Goal: Obtain resource: Download file/media

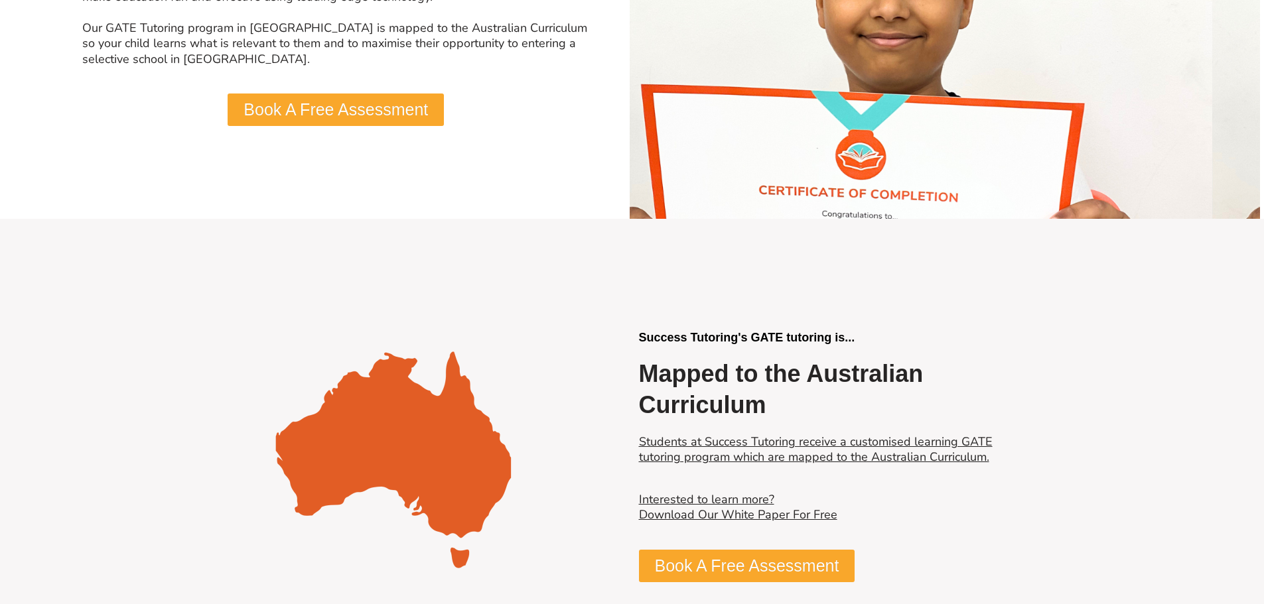
scroll to position [2389, 0]
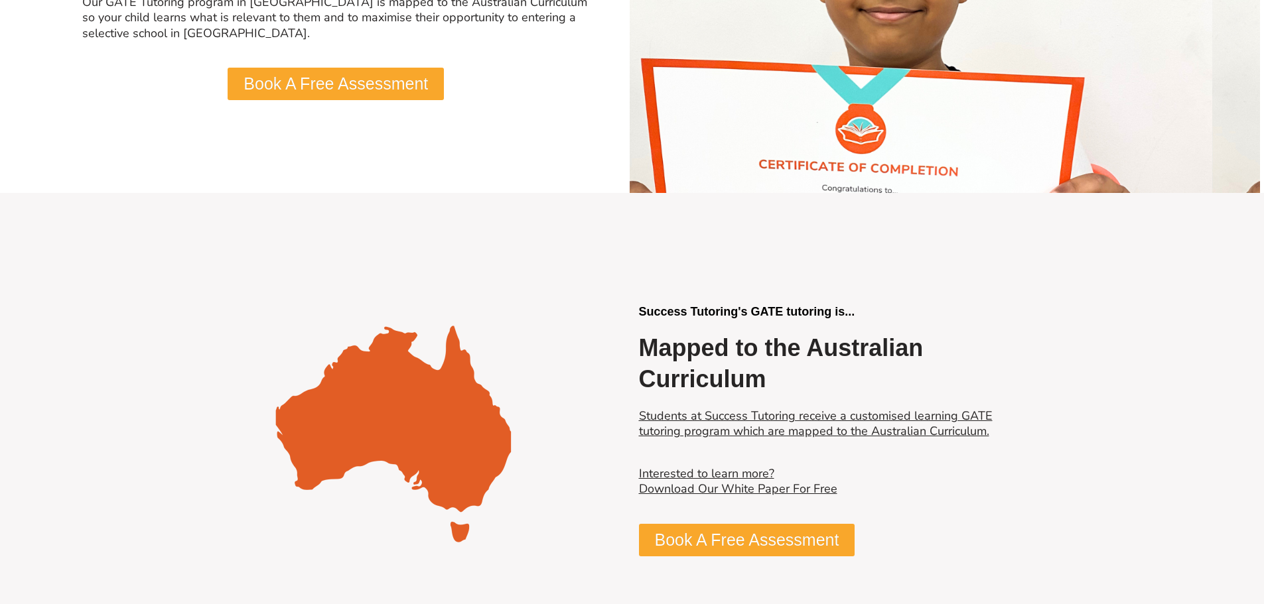
click at [813, 475] on link "Interested to learn more? Download Our White Paper For Free" at bounding box center [738, 481] width 198 height 31
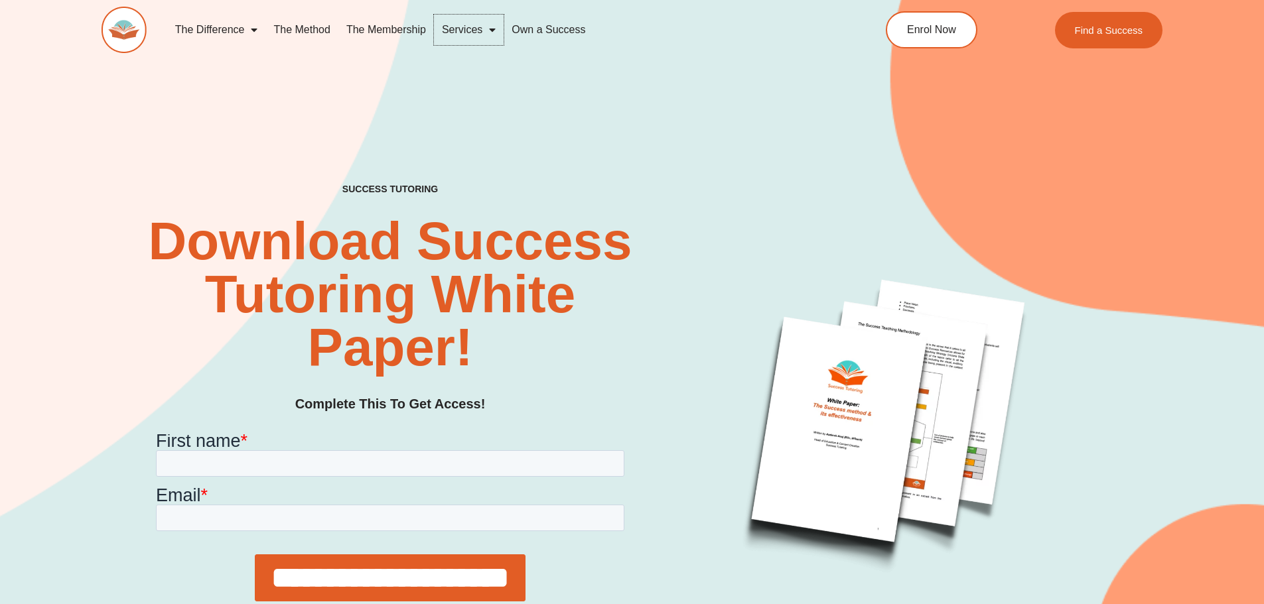
click at [494, 27] on span "Menu" at bounding box center [488, 30] width 13 height 24
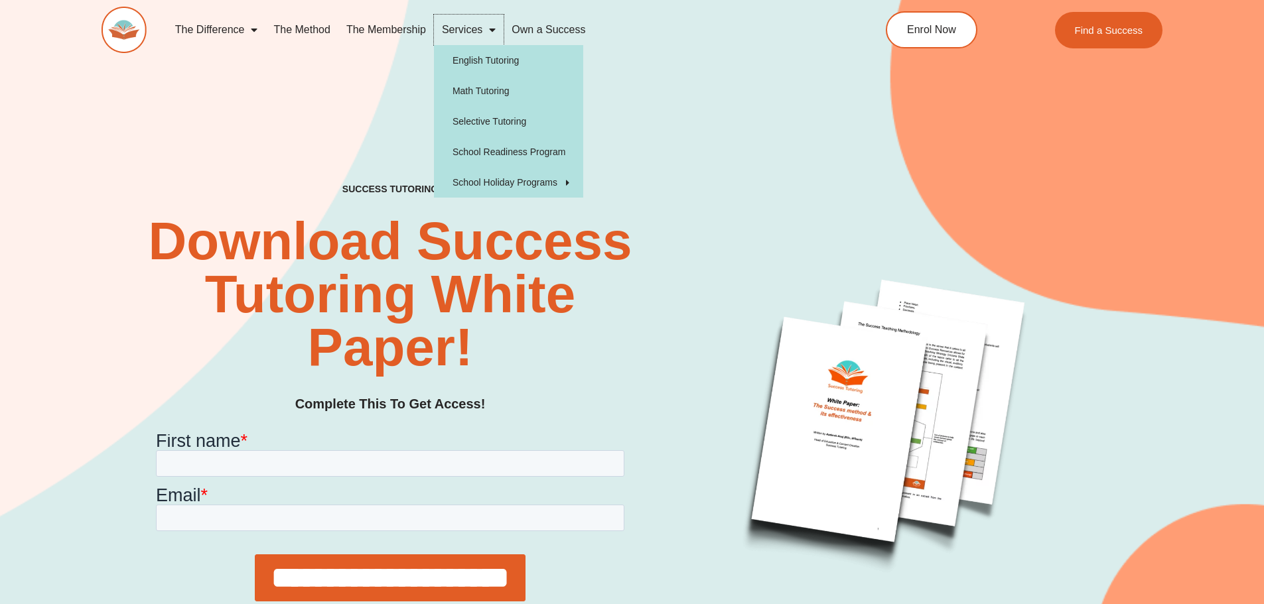
click at [494, 27] on span "Menu" at bounding box center [488, 30] width 13 height 24
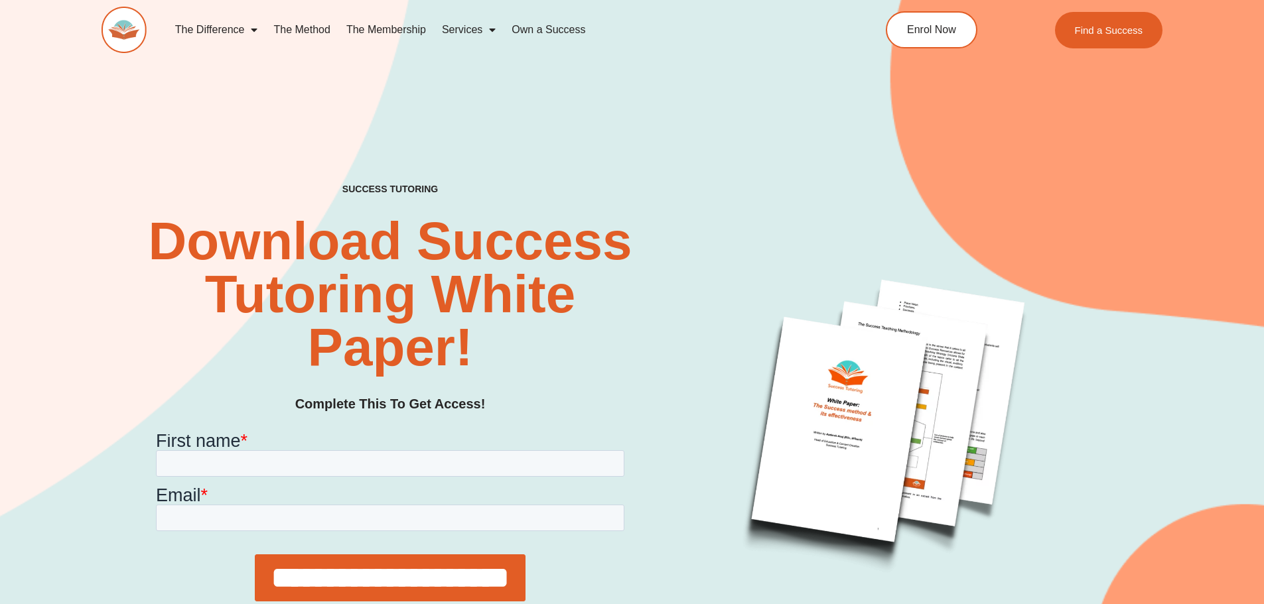
click at [415, 33] on link "The Membership" at bounding box center [386, 30] width 96 height 31
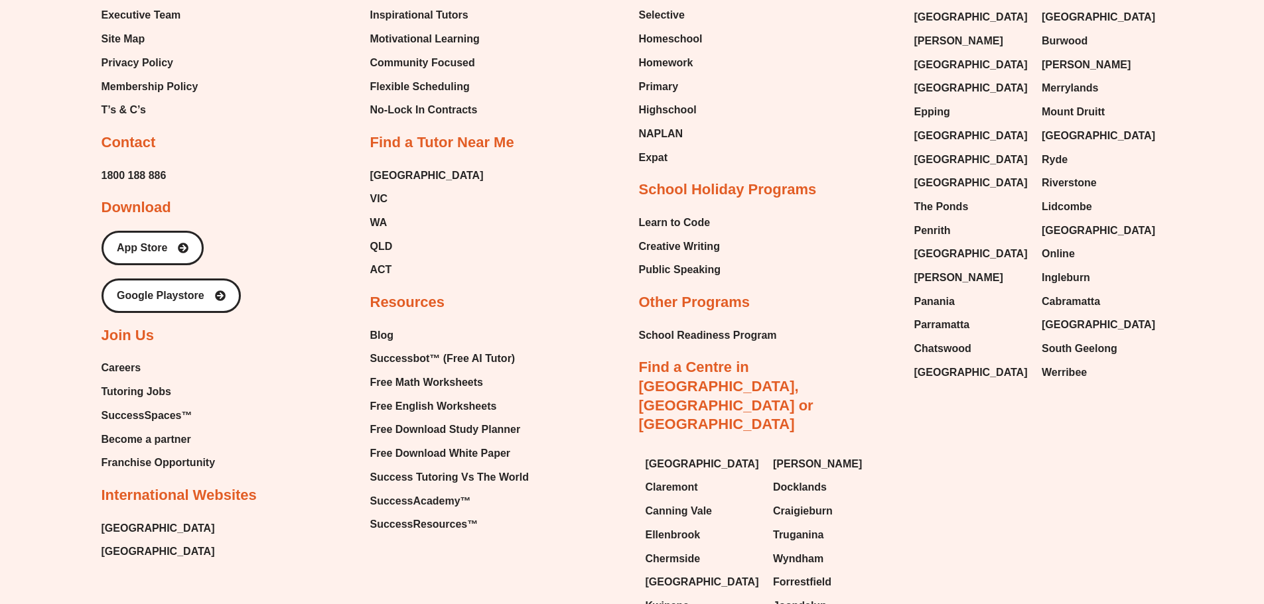
scroll to position [3782, 0]
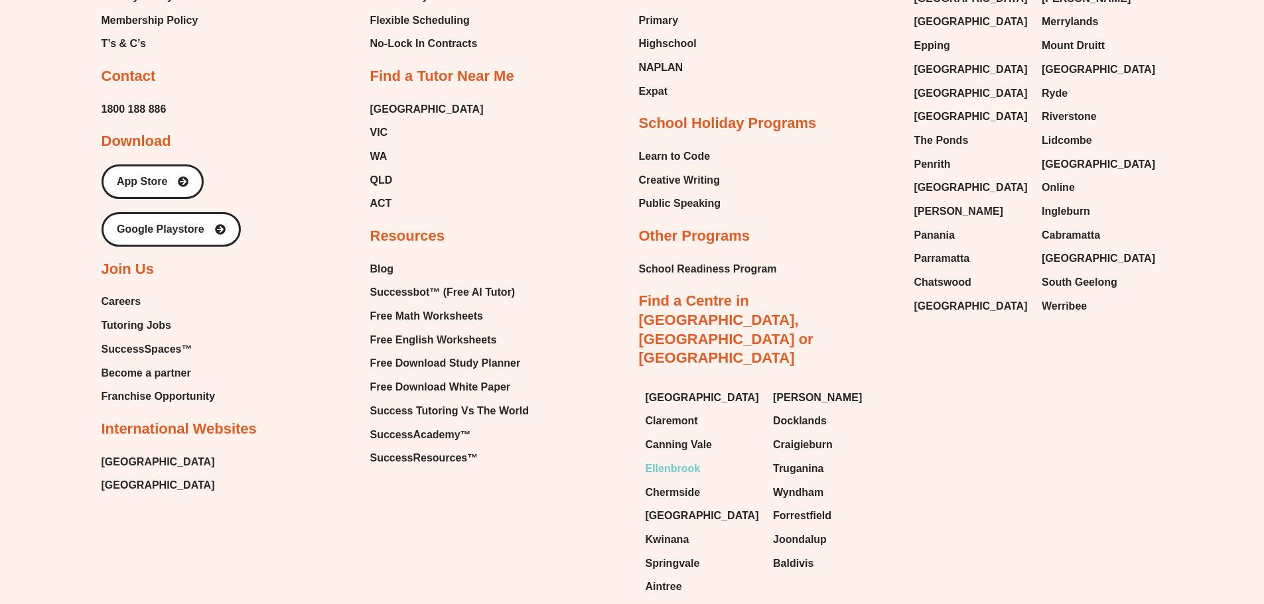
click at [680, 459] on span "Ellenbrook" at bounding box center [673, 469] width 55 height 20
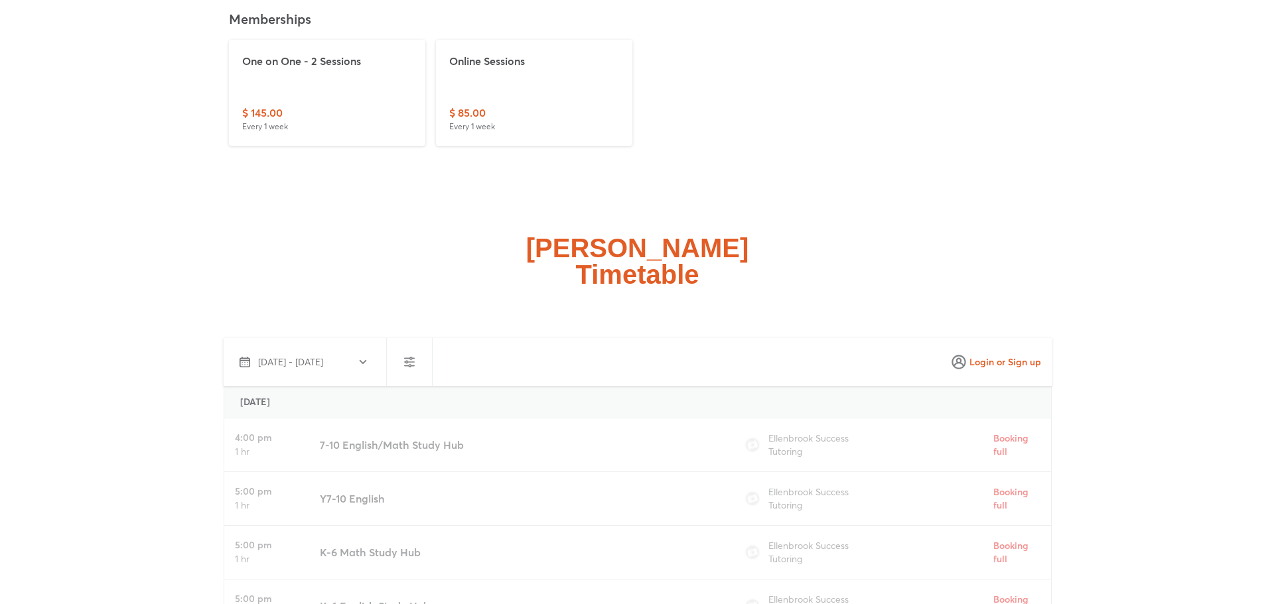
scroll to position [3185, 0]
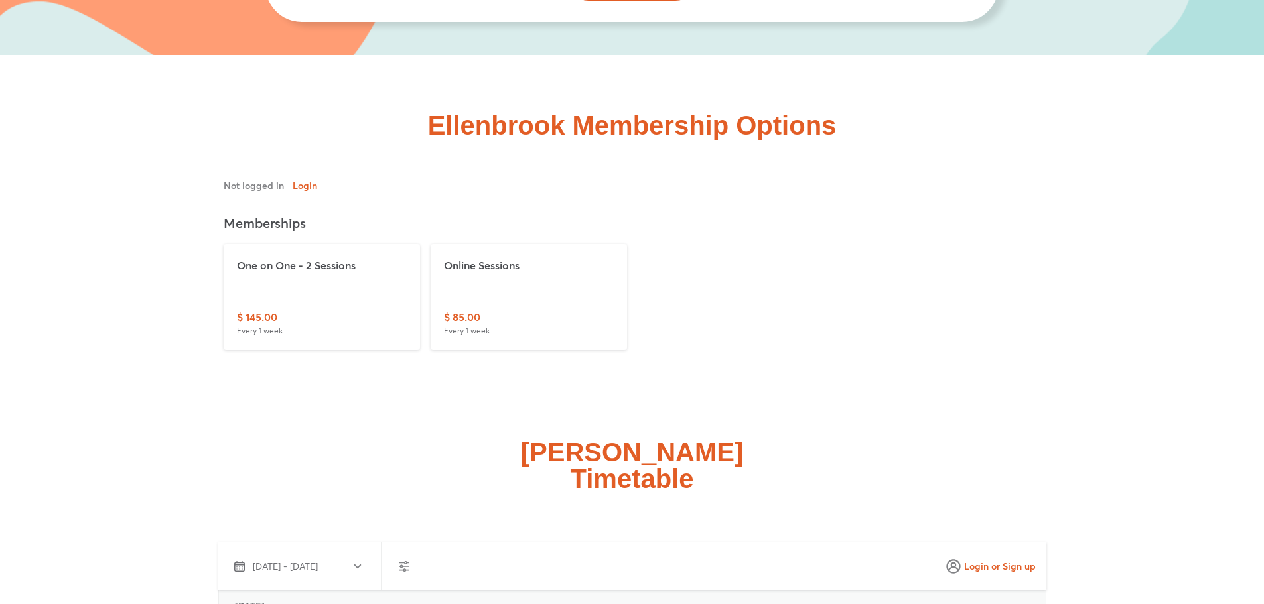
click at [321, 268] on p "One on One - 2 Sessions" at bounding box center [322, 265] width 170 height 16
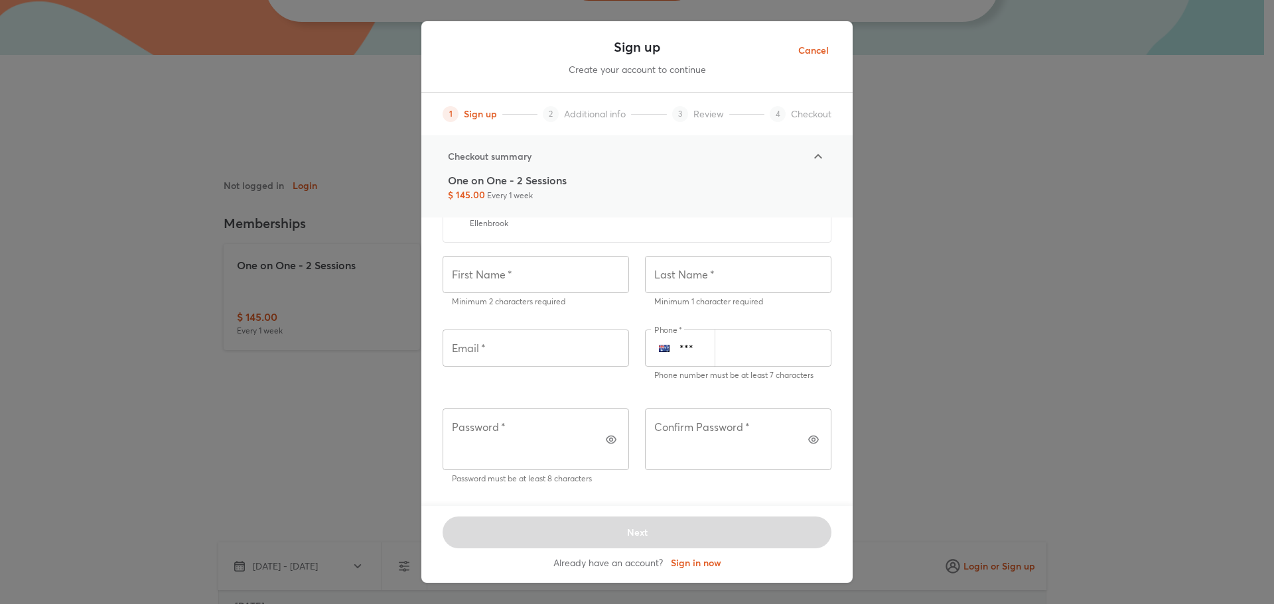
scroll to position [100, 0]
